Goal: Contribute content

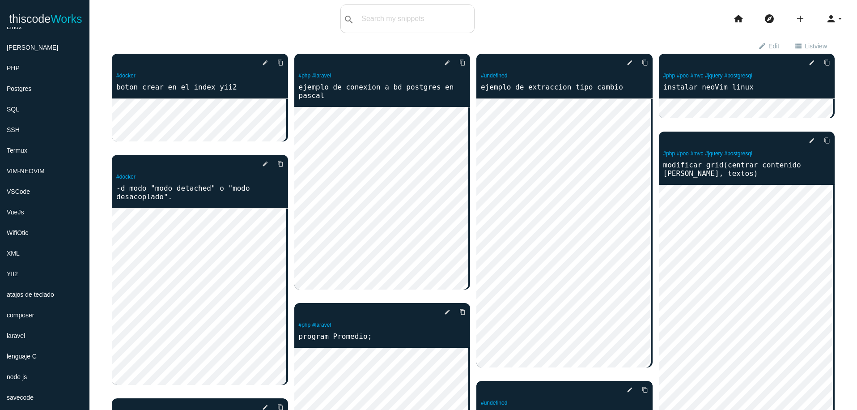
scroll to position [322, 0]
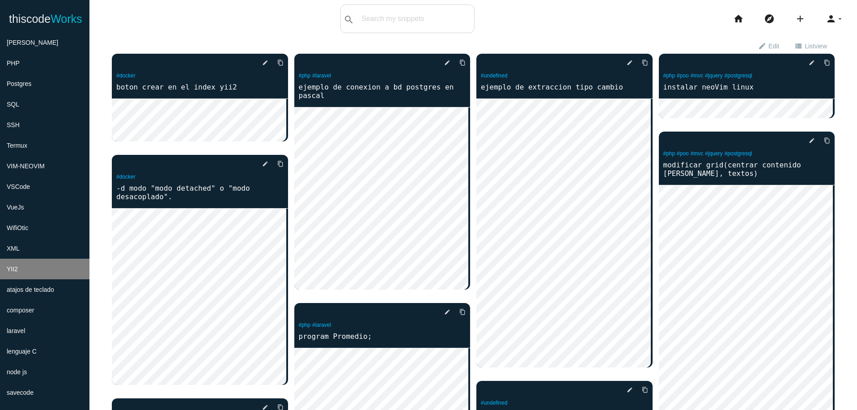
click at [53, 273] on li "YII2" at bounding box center [44, 268] width 89 height 21
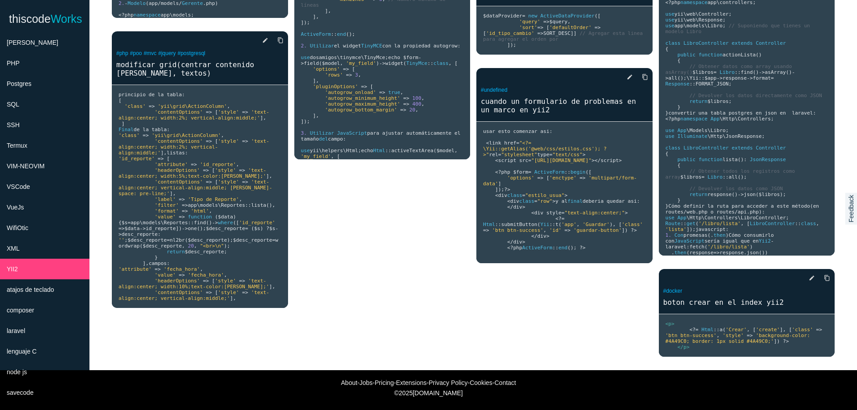
scroll to position [1865, 0]
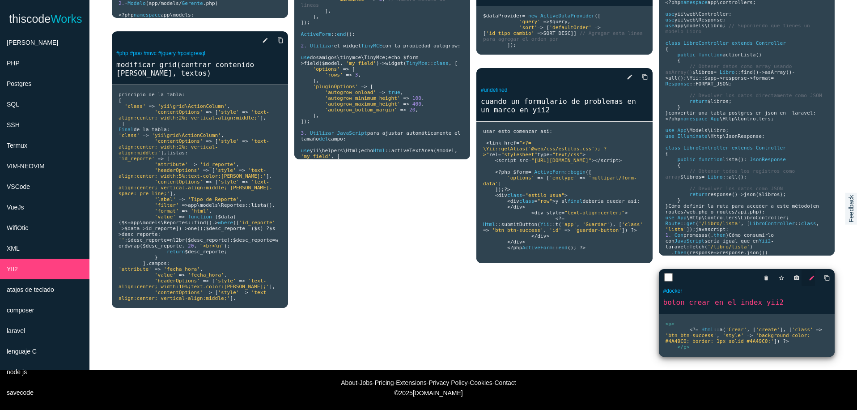
click at [808, 271] on icon "edit" at bounding box center [811, 278] width 6 height 16
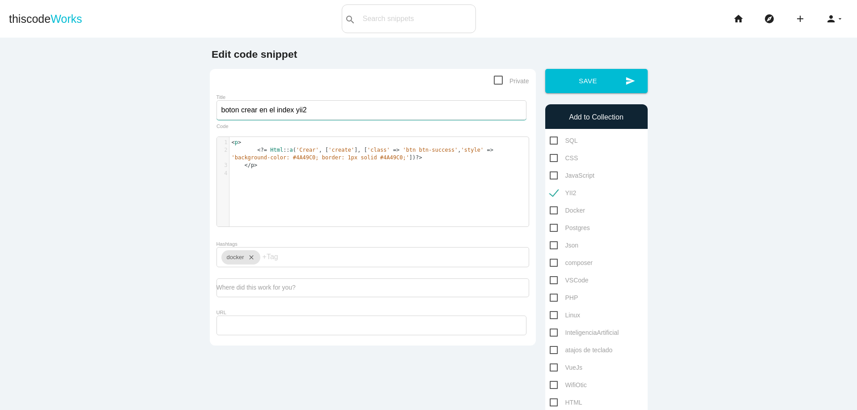
drag, startPoint x: 239, startPoint y: 110, endPoint x: 294, endPoint y: 111, distance: 55.4
click at [294, 111] on input "boton crear en el index yii2" at bounding box center [371, 110] width 310 height 20
click at [301, 111] on input "boton yii2" at bounding box center [371, 110] width 310 height 20
type input "boton yii2 con color de fondo"
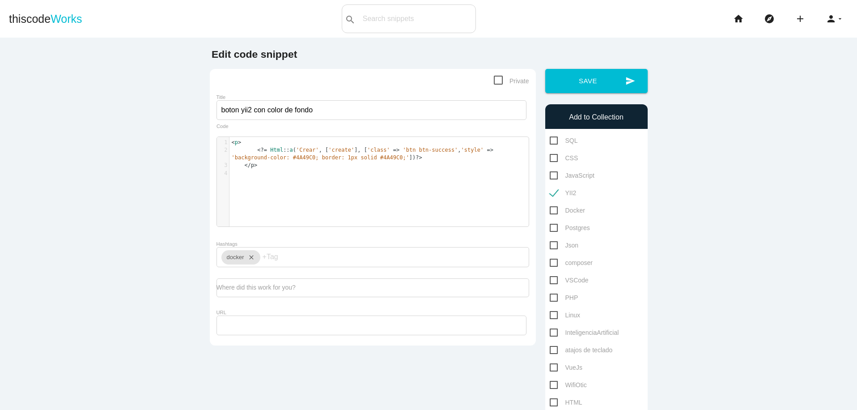
click at [257, 151] on span "<?=" at bounding box center [262, 150] width 10 height 6
click at [604, 76] on button "send Save" at bounding box center [596, 81] width 102 height 24
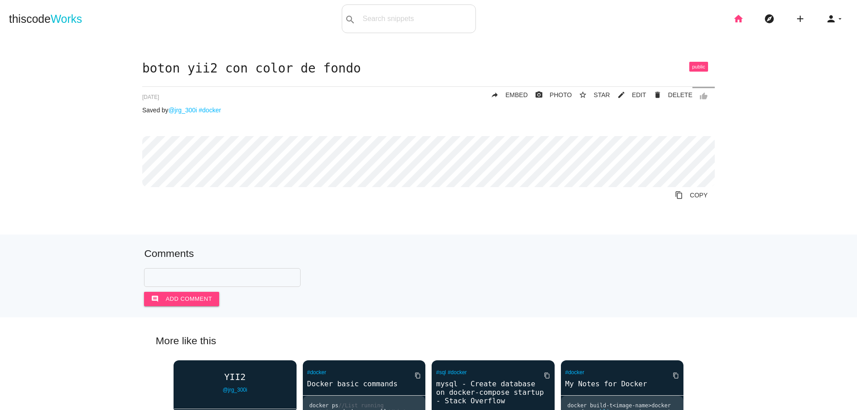
click at [733, 21] on icon "home" at bounding box center [738, 18] width 11 height 29
